Goal: Communication & Community: Answer question/provide support

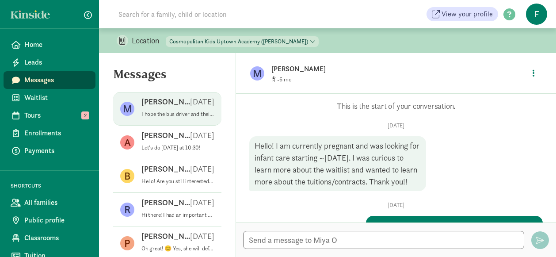
scroll to position [482, 0]
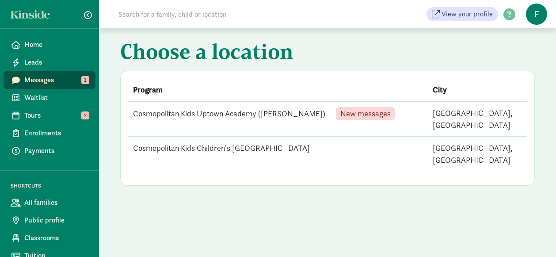
click at [199, 115] on td "Cosmopolitan Kids Uptown Academy ([PERSON_NAME]) New messages" at bounding box center [278, 118] width 300 height 35
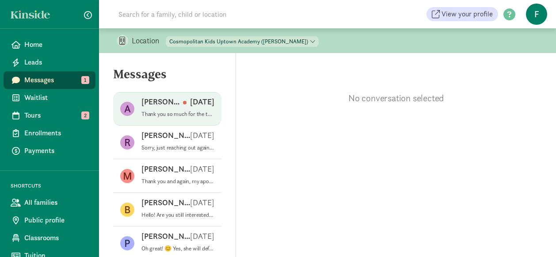
click at [192, 118] on span "[PERSON_NAME] [DATE] Thank you so much for the tour! I would love to get Pepper…" at bounding box center [177, 108] width 73 height 25
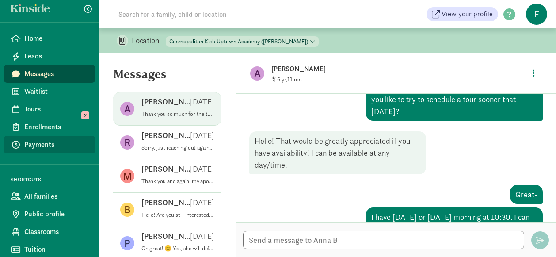
scroll to position [7, 0]
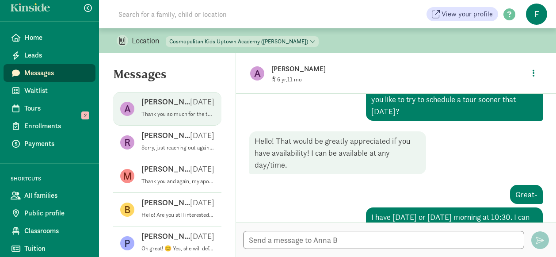
click at [191, 38] on select "Cosmopolitan Kids [GEOGRAPHIC_DATA] ([PERSON_NAME]) Cosmopolitan Kids Children'…" at bounding box center [242, 41] width 153 height 11
select select "87482"
click at [166, 36] on select "Cosmopolitan Kids [GEOGRAPHIC_DATA] ([PERSON_NAME]) Cosmopolitan Kids Children'…" at bounding box center [242, 41] width 153 height 11
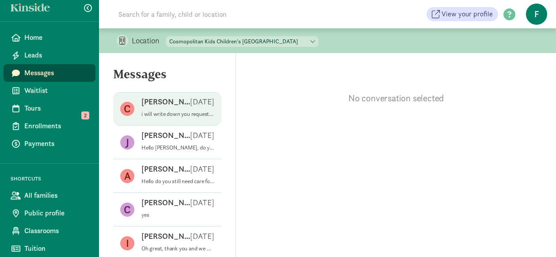
click at [187, 107] on div "[PERSON_NAME] A [DATE]" at bounding box center [177, 103] width 73 height 14
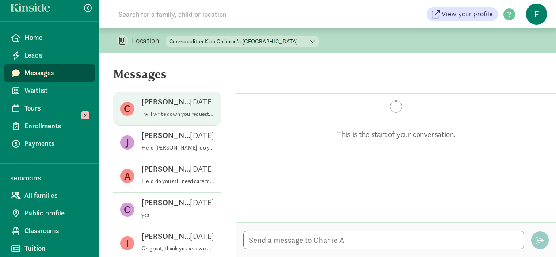
scroll to position [333, 0]
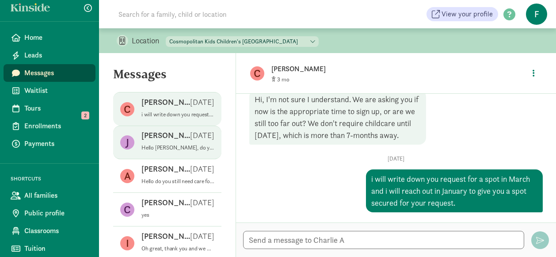
click at [166, 137] on p "[PERSON_NAME]" at bounding box center [165, 135] width 49 height 11
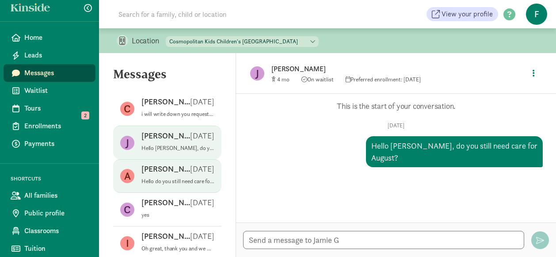
click at [172, 193] on div "A [PERSON_NAME] [DATE] Hello do you still need care for October?" at bounding box center [167, 210] width 108 height 34
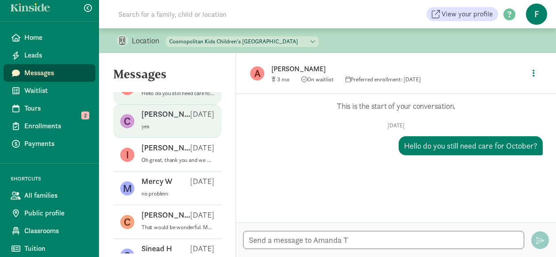
click at [179, 117] on p "[PERSON_NAME]" at bounding box center [165, 114] width 49 height 11
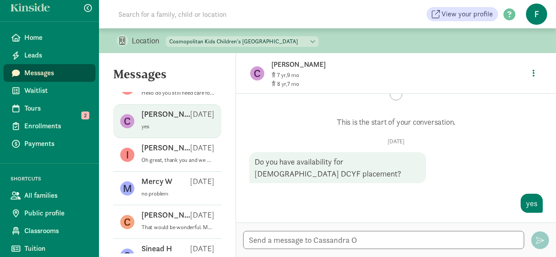
scroll to position [0, 0]
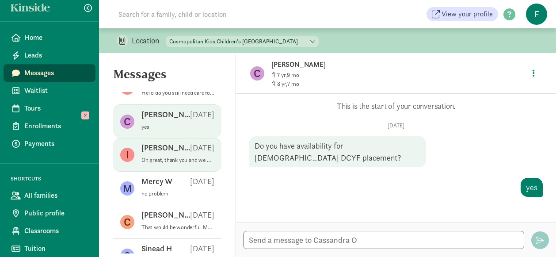
click at [162, 158] on p "Oh great, thank you and we will see you this afternoon" at bounding box center [177, 159] width 73 height 7
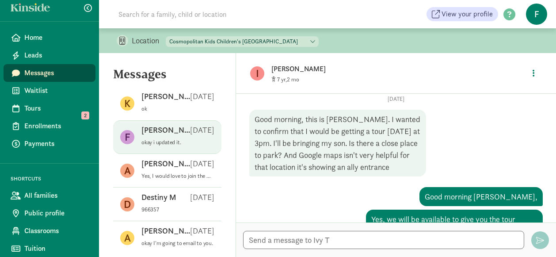
scroll to position [486, 0]
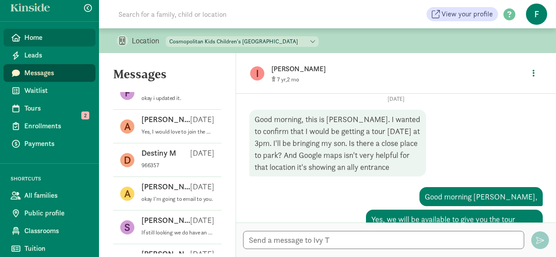
click at [42, 31] on link "Home" at bounding box center [50, 38] width 92 height 18
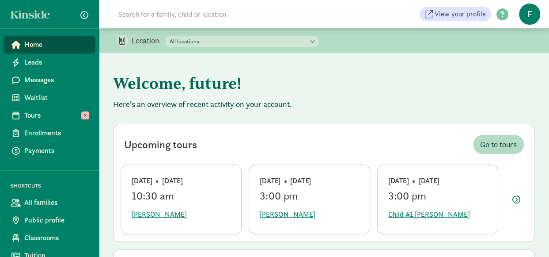
click at [240, 42] on select "All locations Cosmopolitan Kids Children's Downtown Academy Cosmopolitan Kids U…" at bounding box center [242, 41] width 153 height 11
select select "87482"
click at [166, 36] on select "All locations Cosmopolitan Kids Children's Downtown Academy Cosmopolitan Kids U…" at bounding box center [242, 41] width 153 height 11
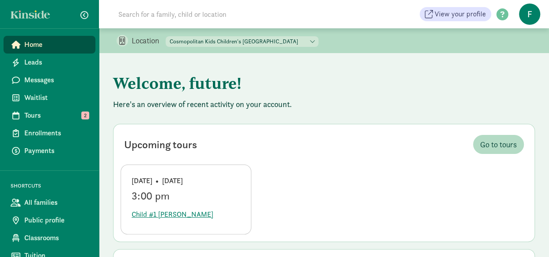
drag, startPoint x: 229, startPoint y: 75, endPoint x: 150, endPoint y: 256, distance: 197.7
click at [229, 75] on h1 "Welcome, future!" at bounding box center [324, 83] width 422 height 32
